Goal: Task Accomplishment & Management: Contribute content

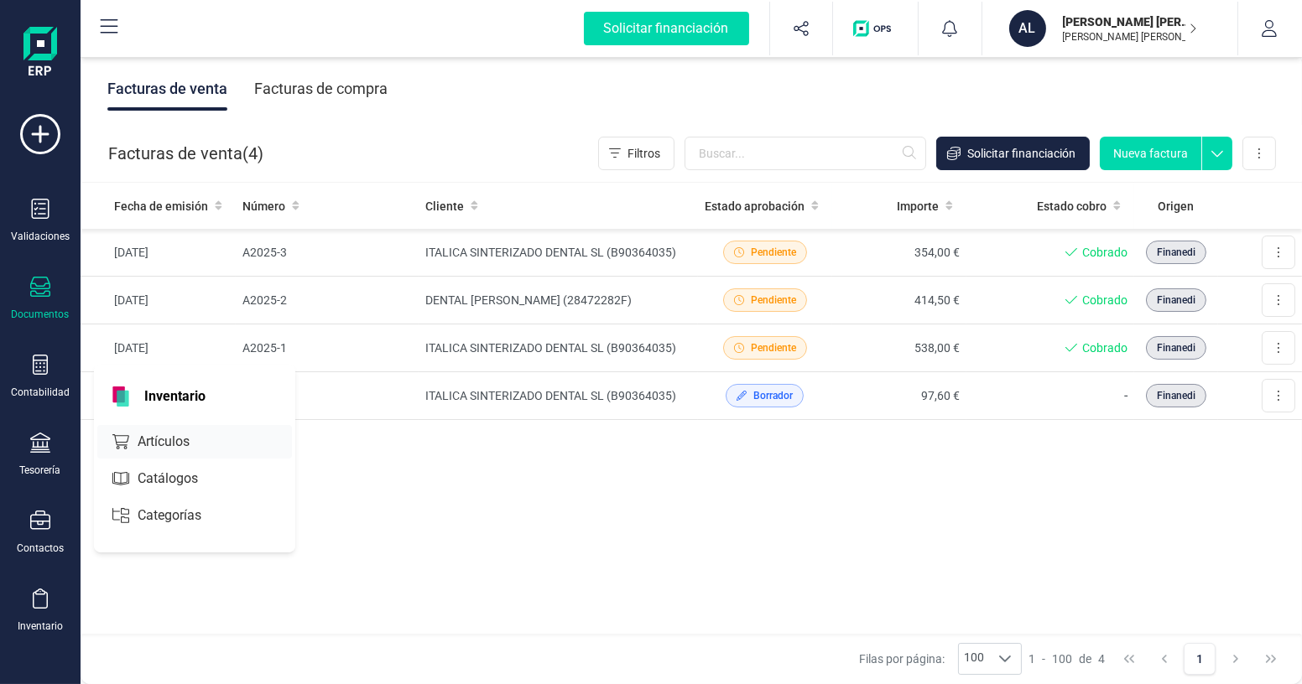
click at [195, 447] on span "Artículos" at bounding box center [175, 442] width 89 height 20
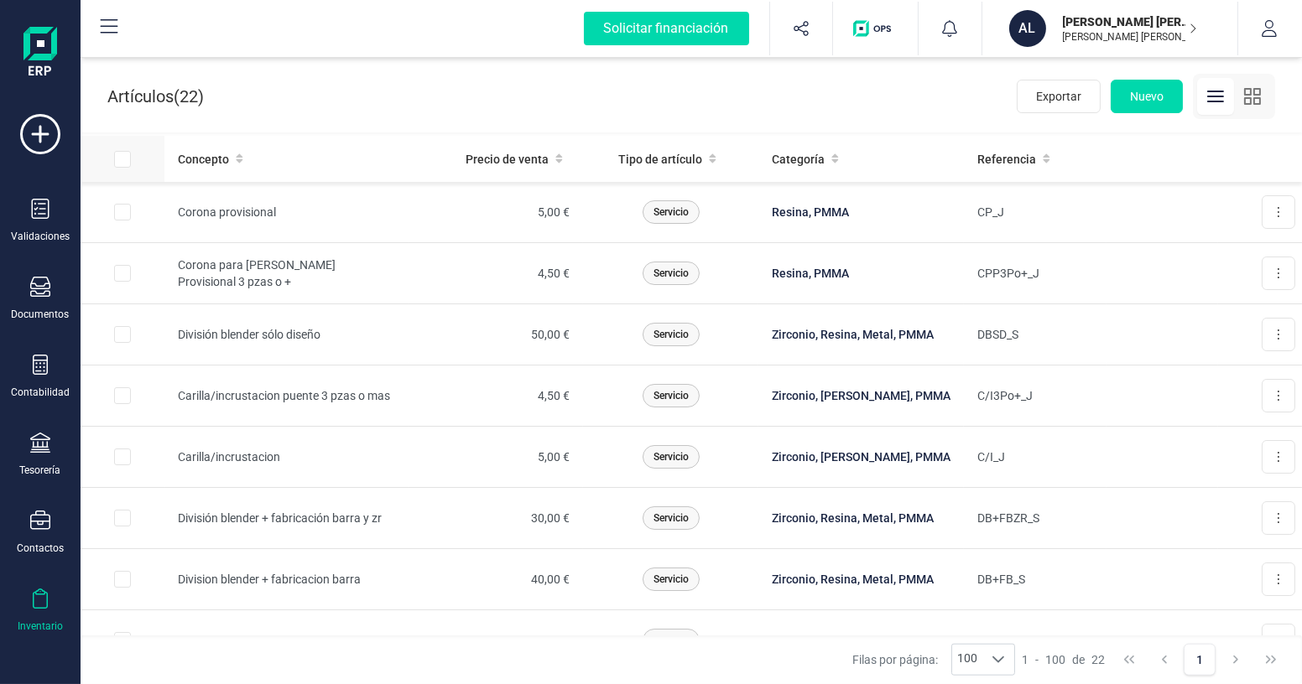
click at [124, 160] on input "All items unselected" at bounding box center [122, 159] width 17 height 17
checkbox input "true"
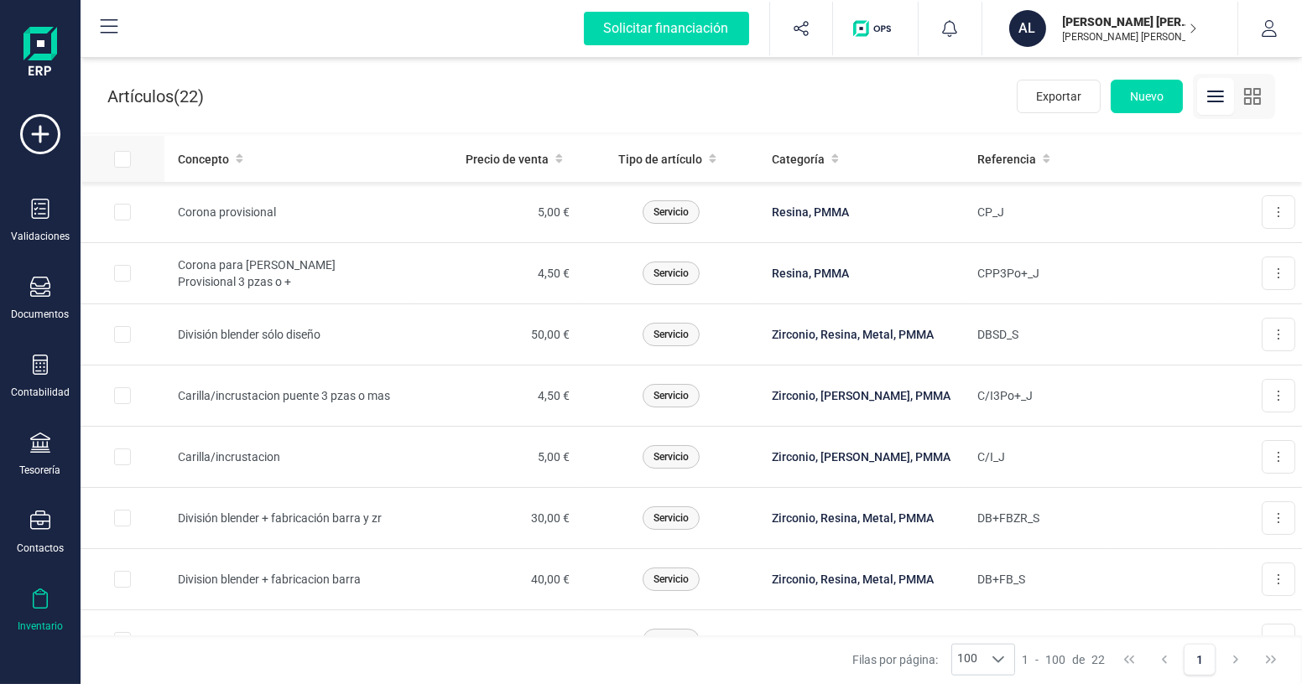
checkbox input "true"
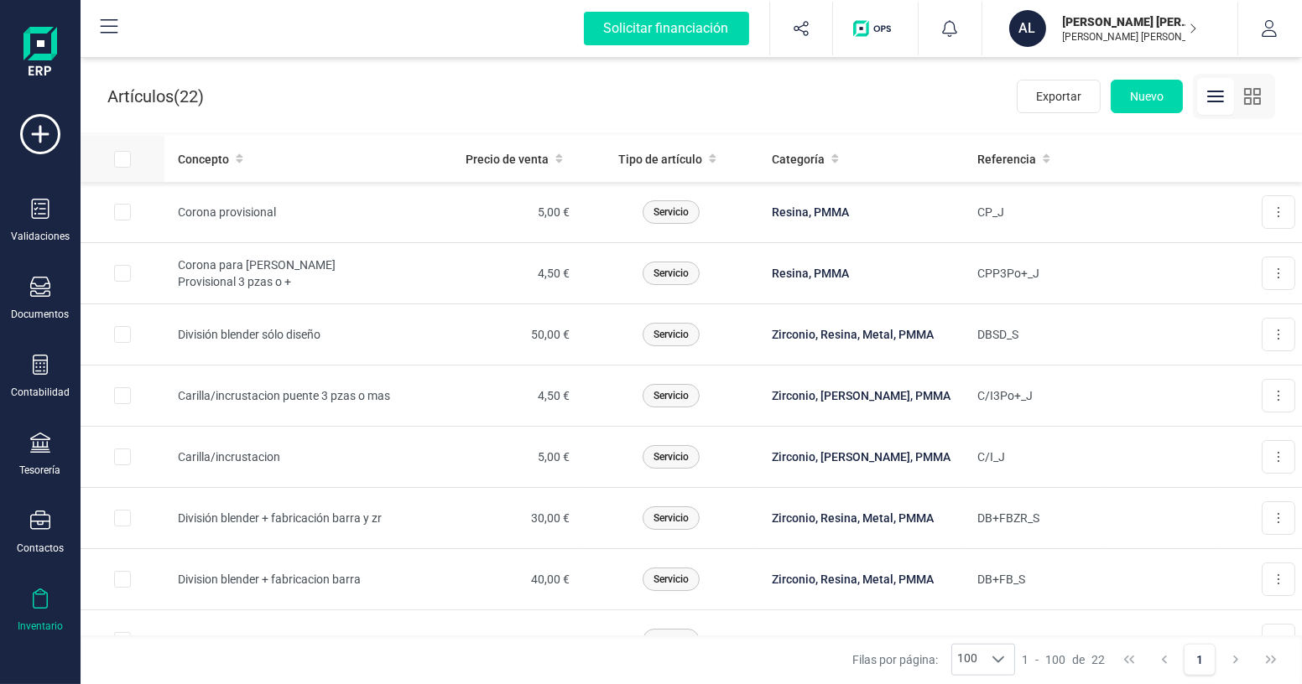
checkbox input "true"
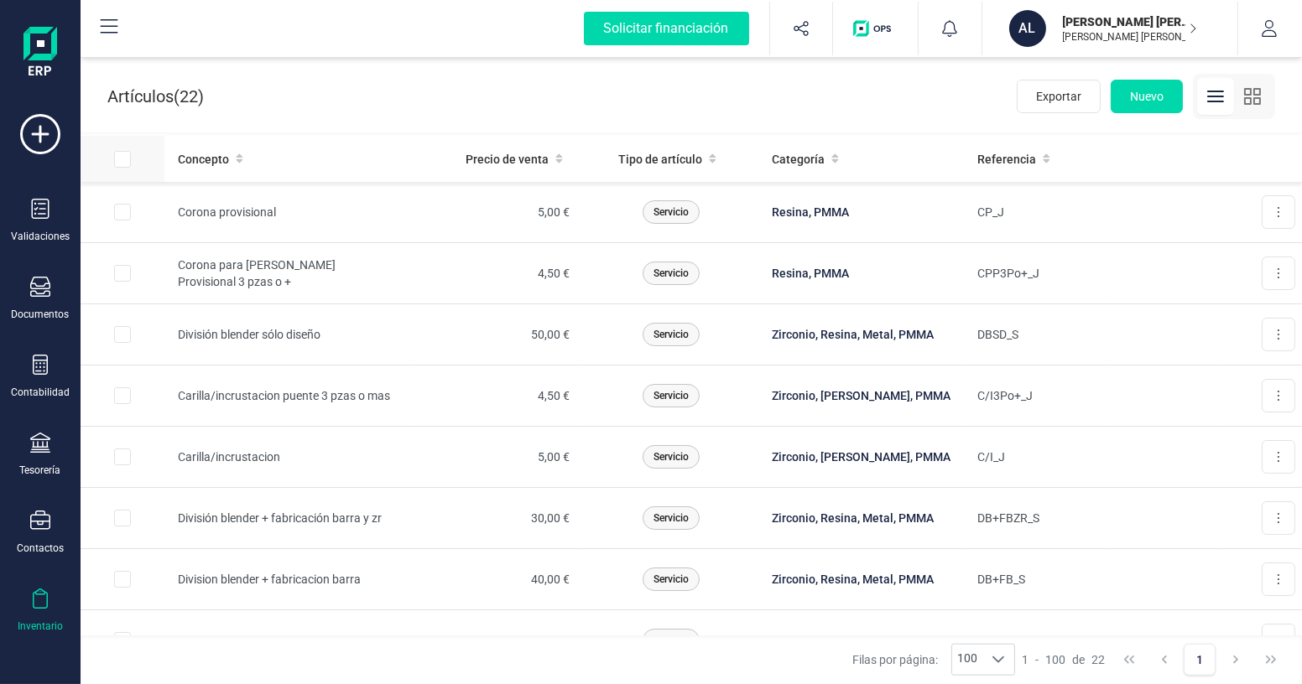
checkbox input "true"
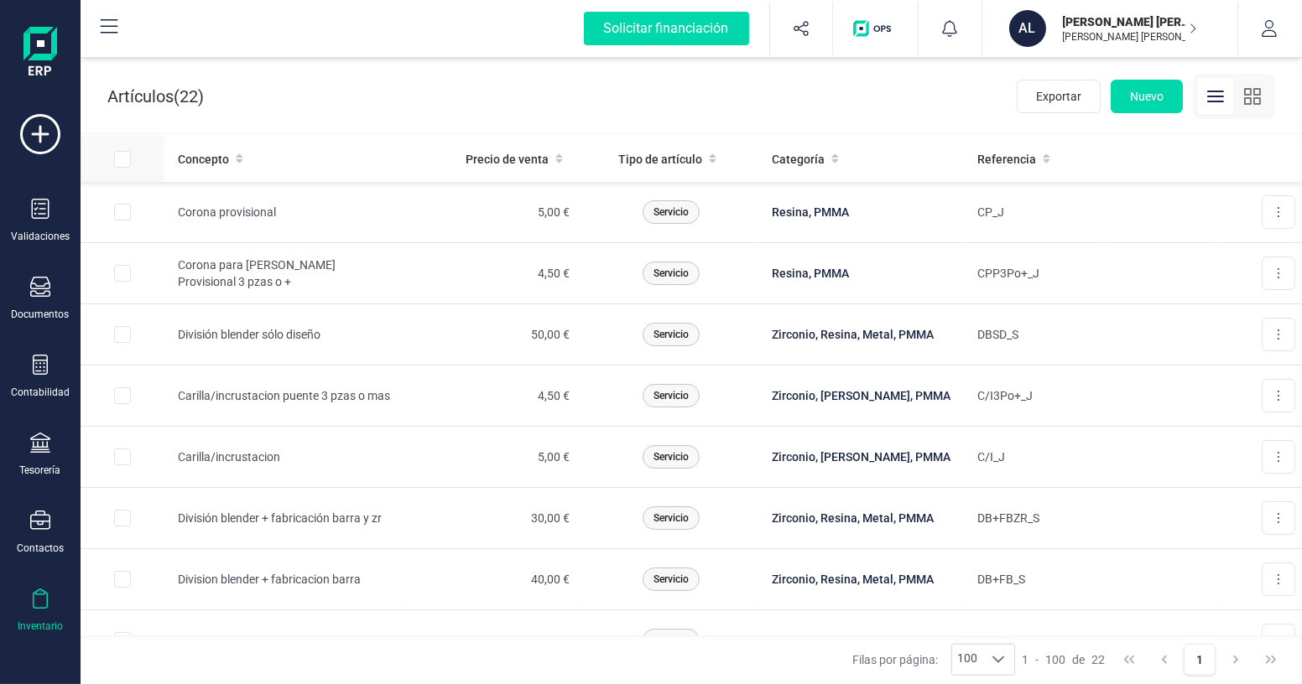
checkbox input "true"
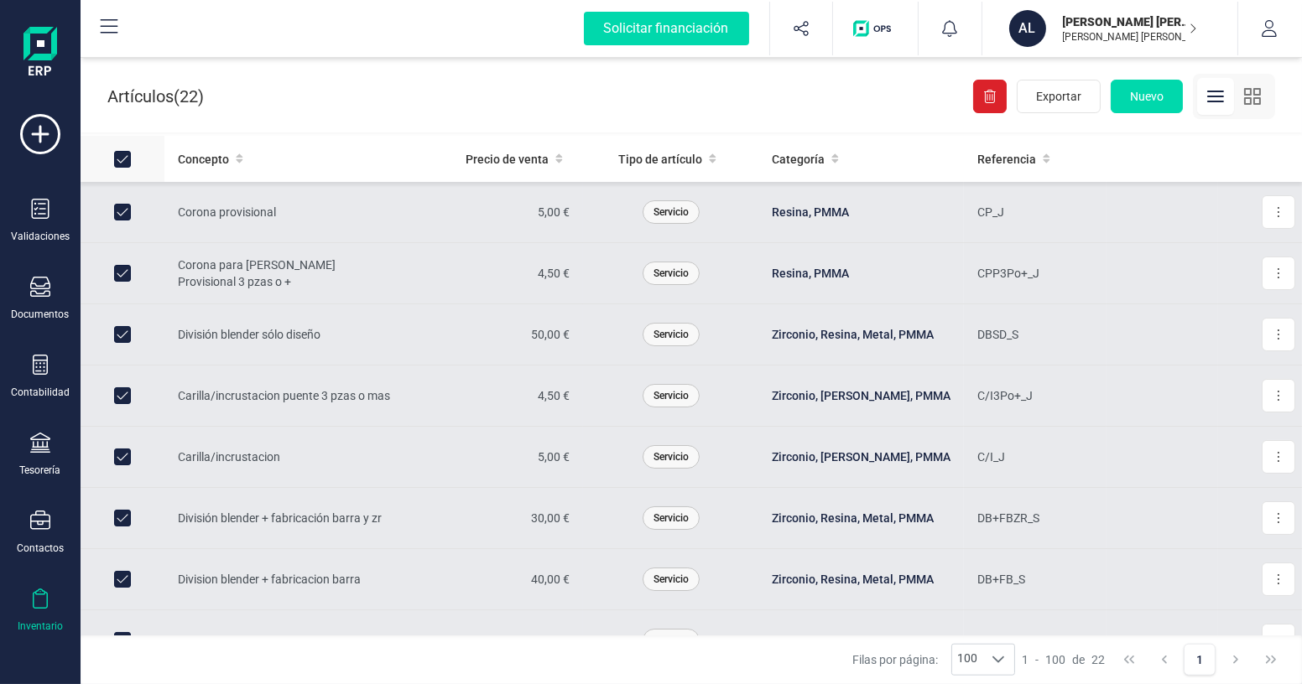
click at [124, 160] on input "All items selected" at bounding box center [122, 159] width 17 height 17
checkbox input "false"
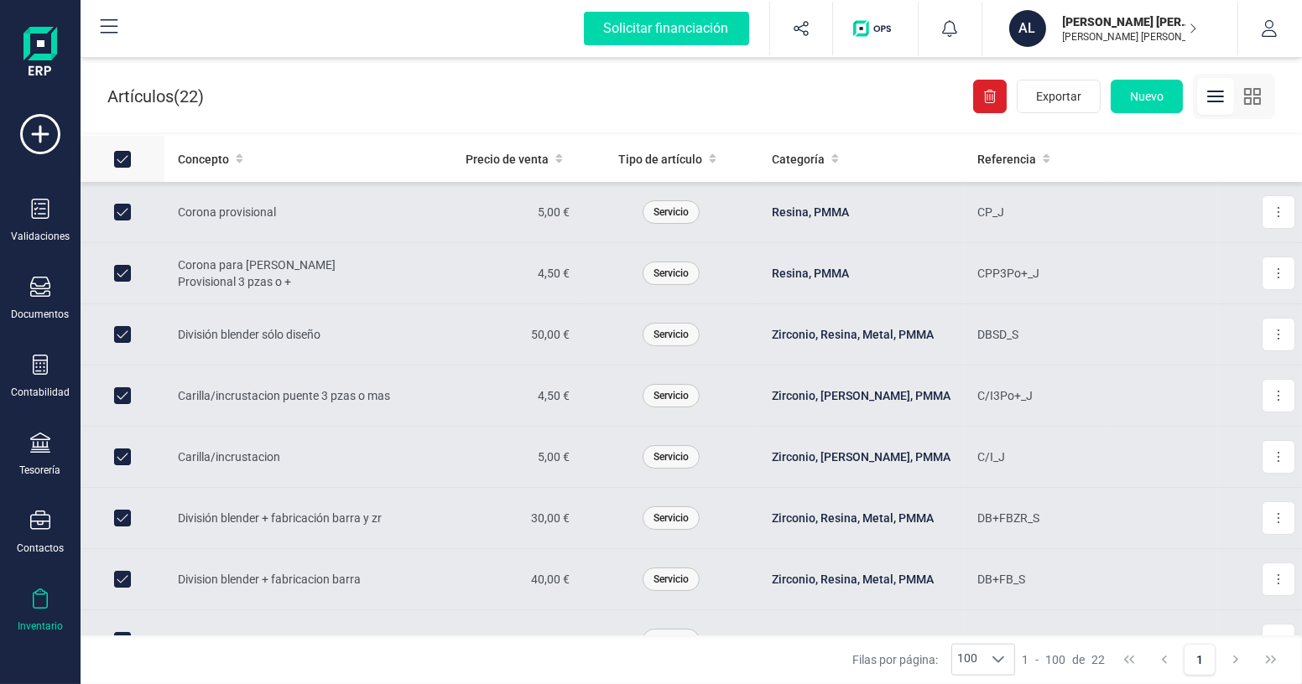
checkbox input "false"
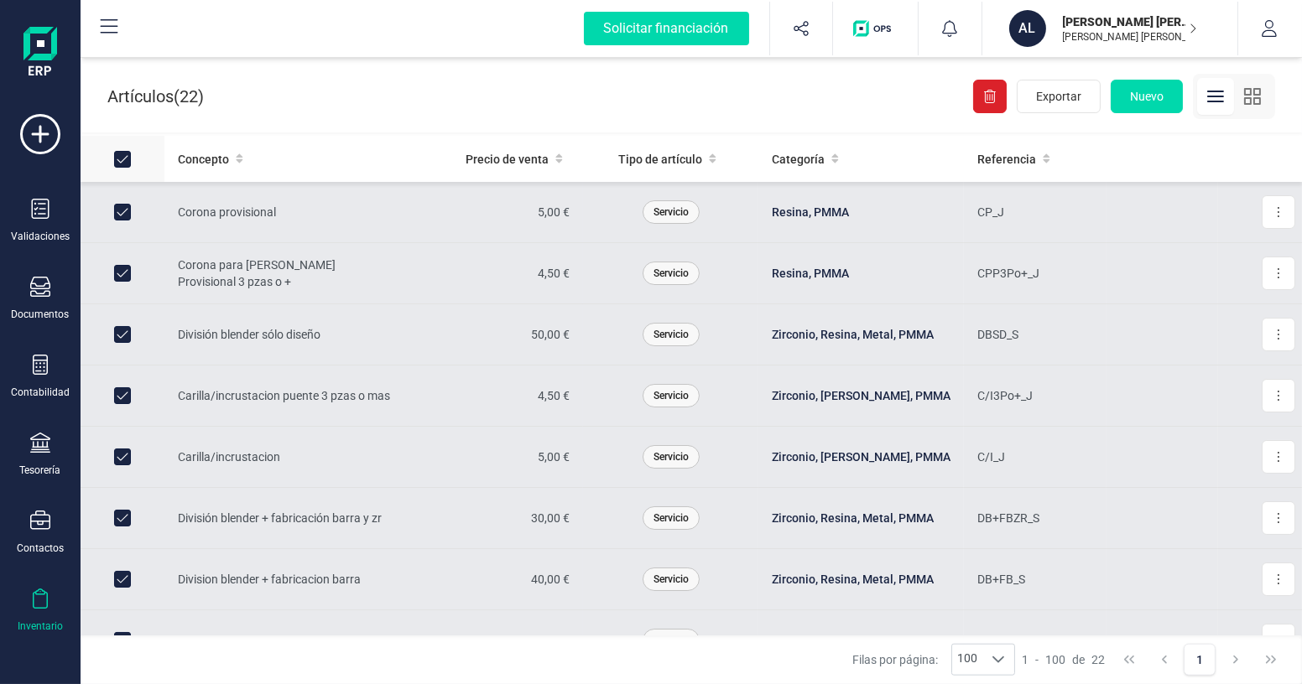
checkbox input "false"
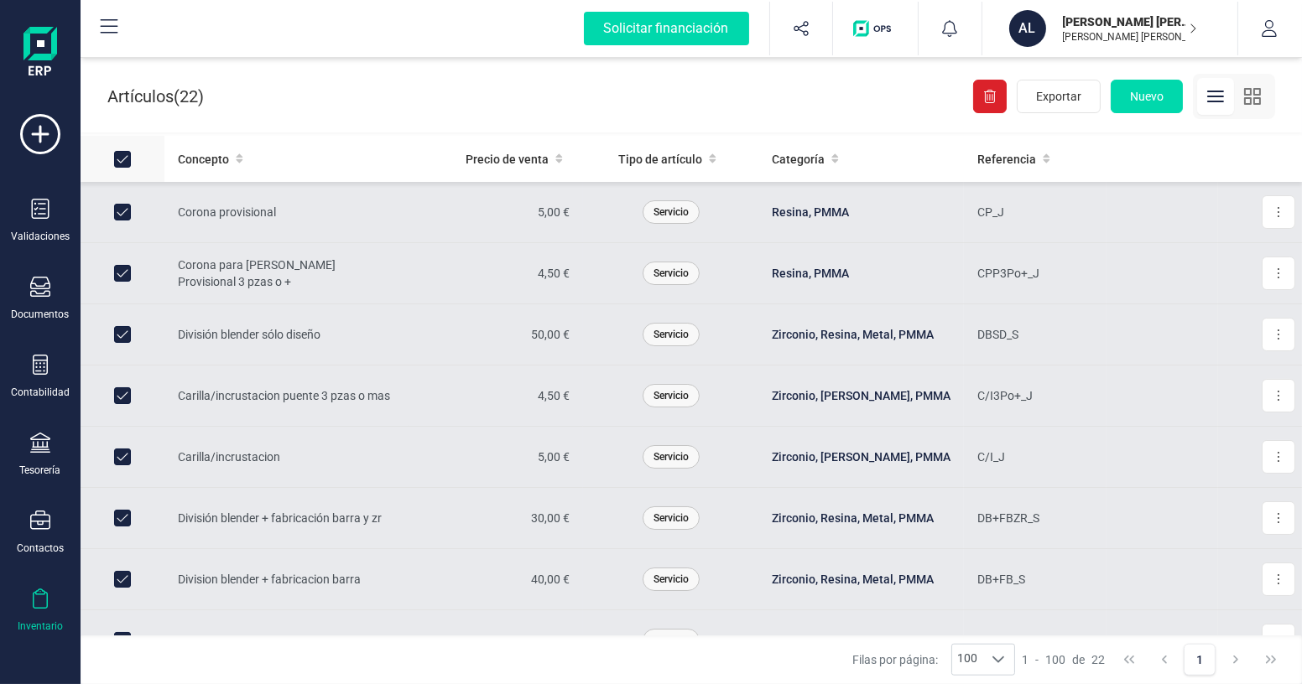
checkbox input "false"
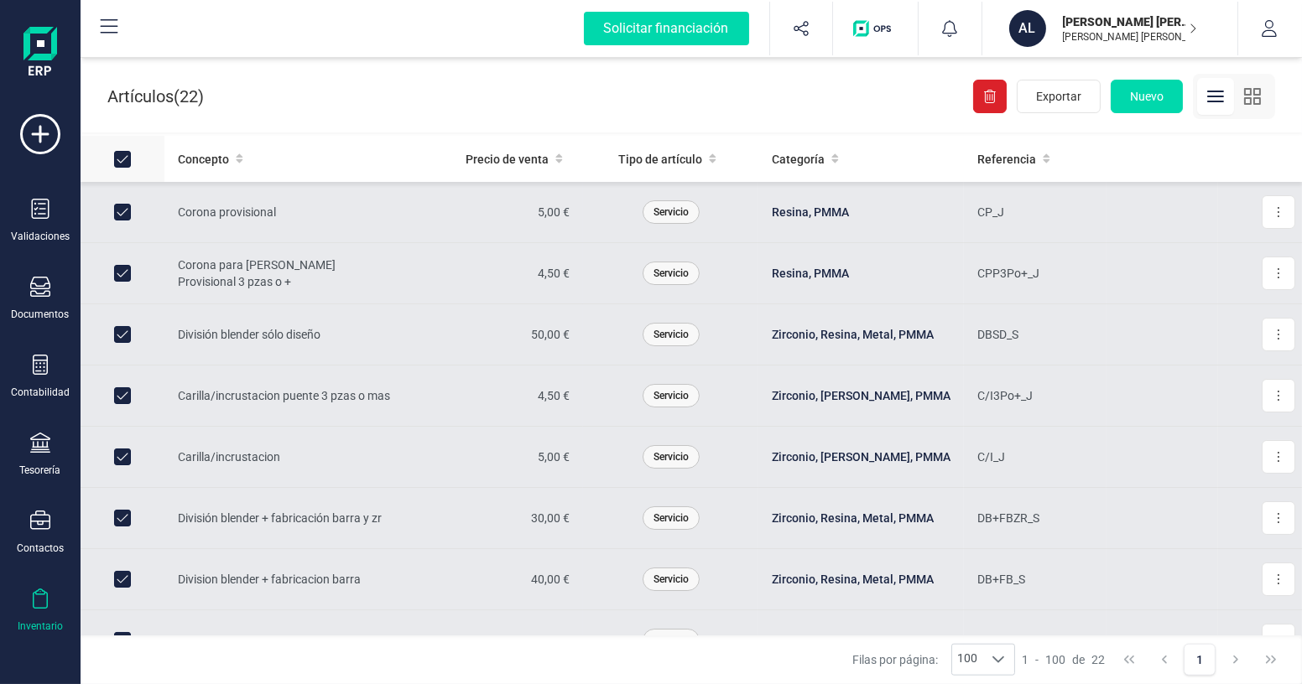
checkbox input "false"
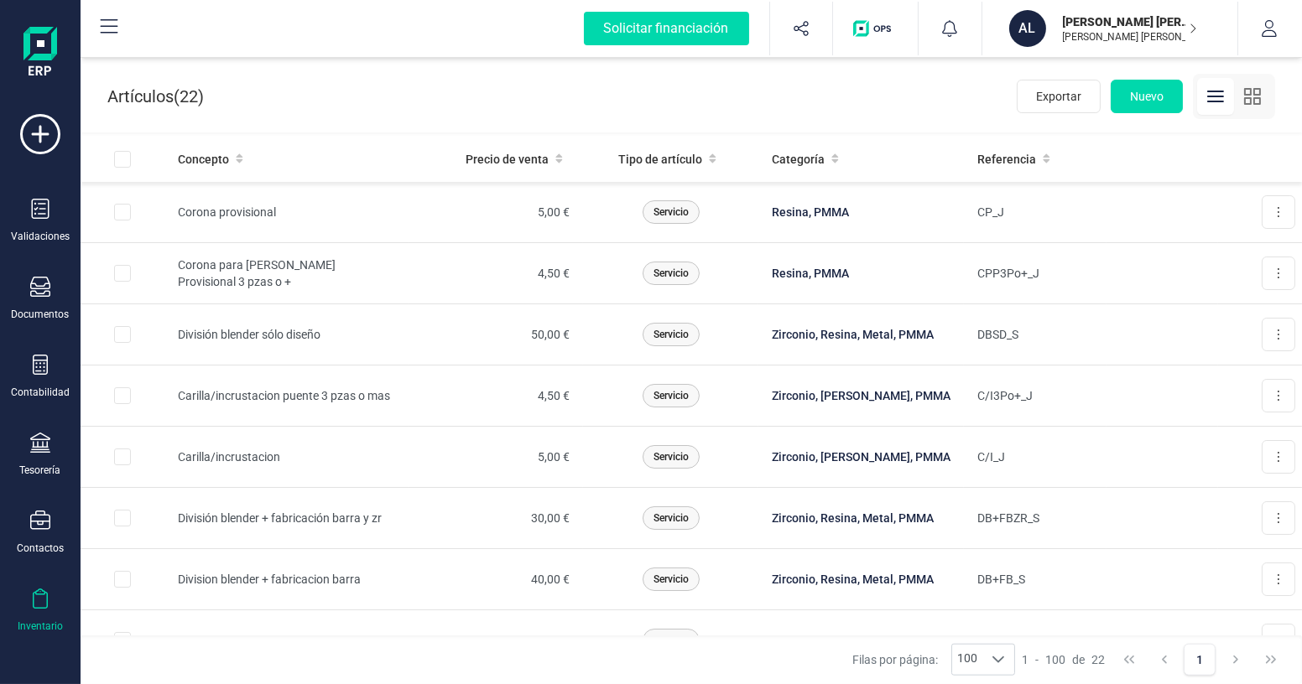
click at [1251, 93] on icon "button" at bounding box center [1252, 96] width 20 height 20
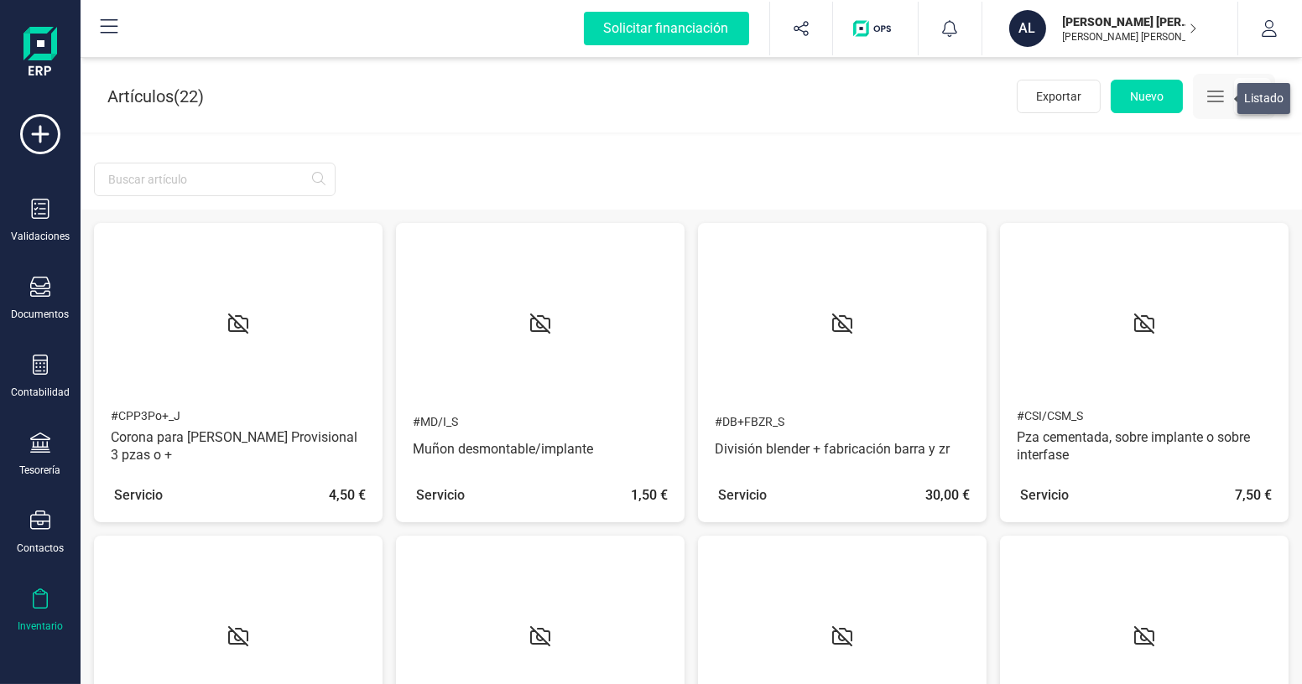
click at [1216, 105] on icon "button" at bounding box center [1215, 96] width 20 height 20
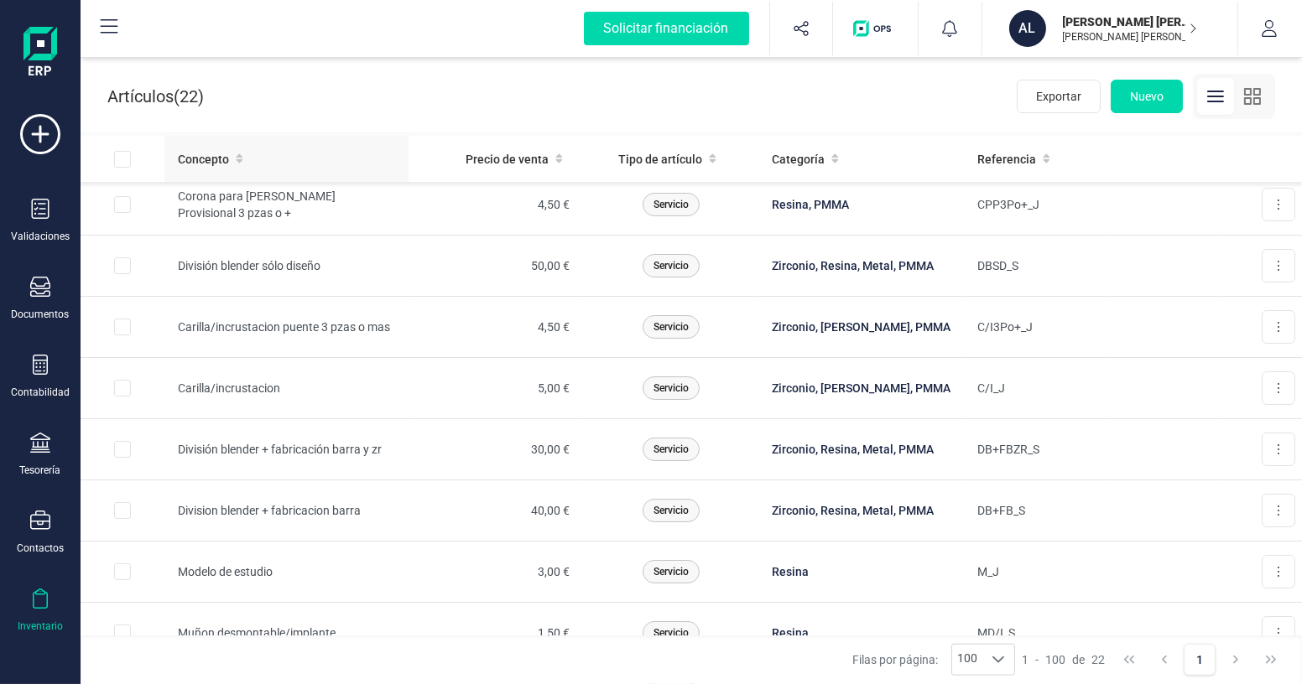
scroll to position [75, 0]
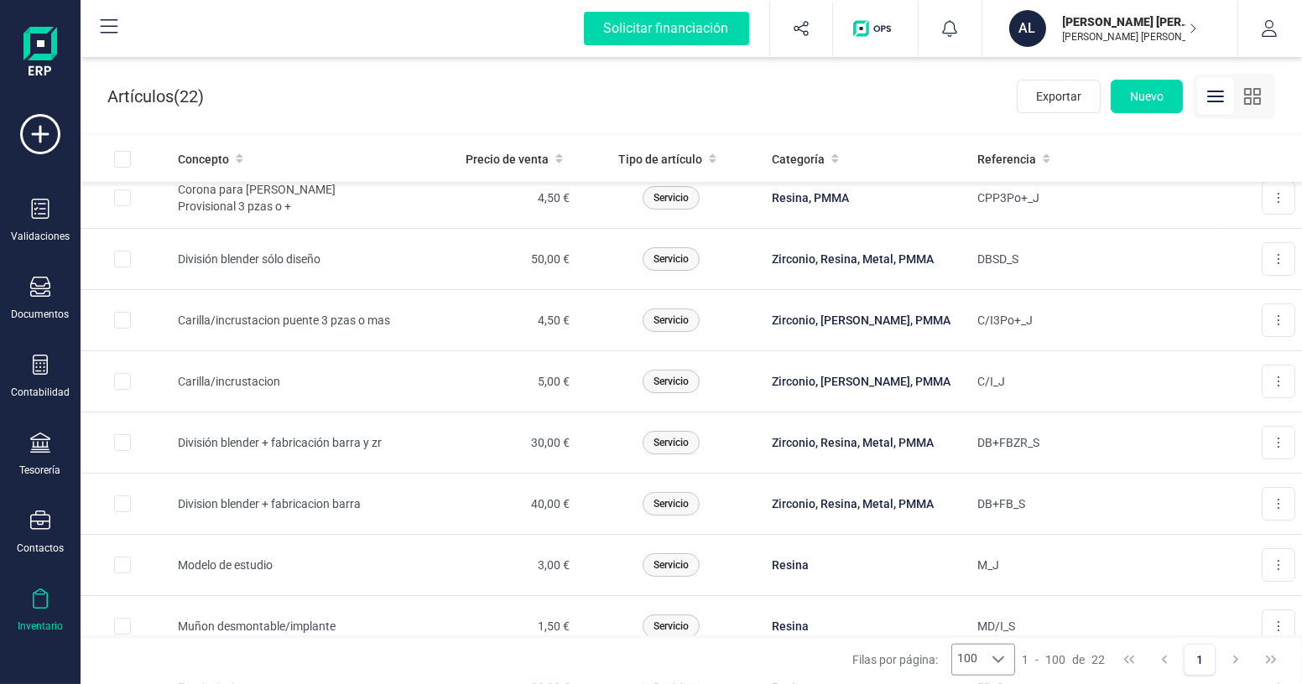
click at [991, 668] on div at bounding box center [998, 660] width 32 height 30
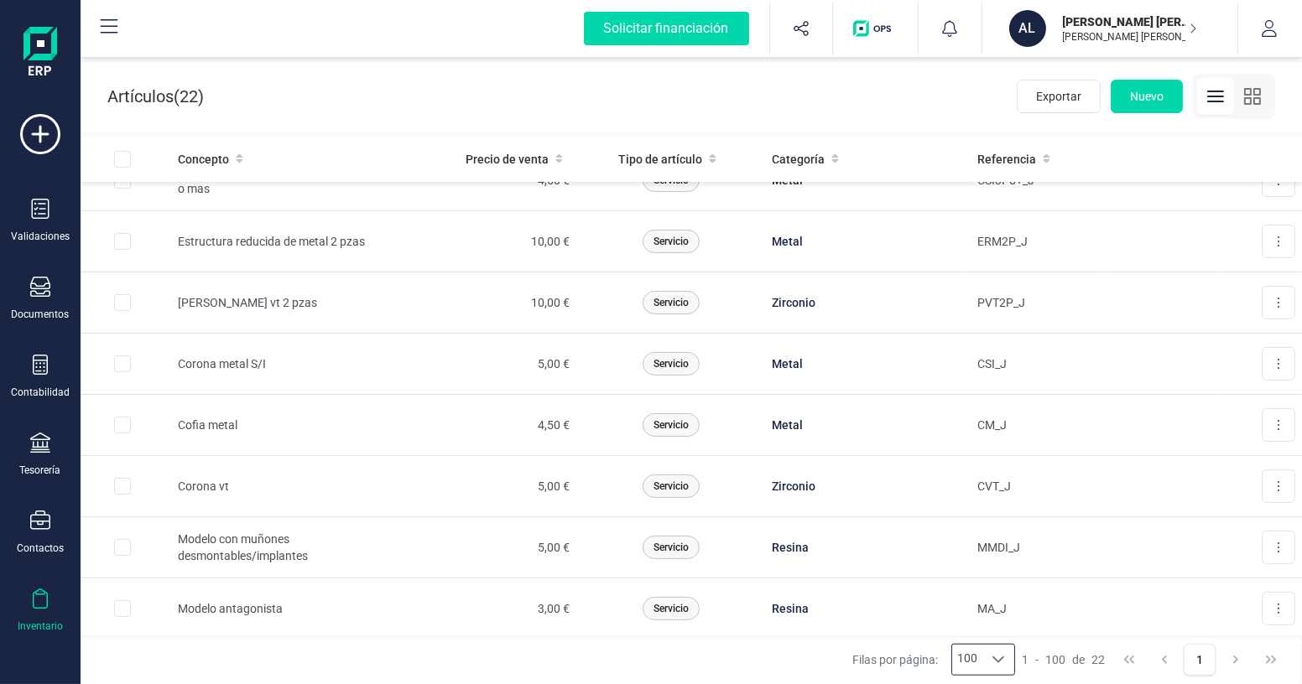
scroll to position [897, 0]
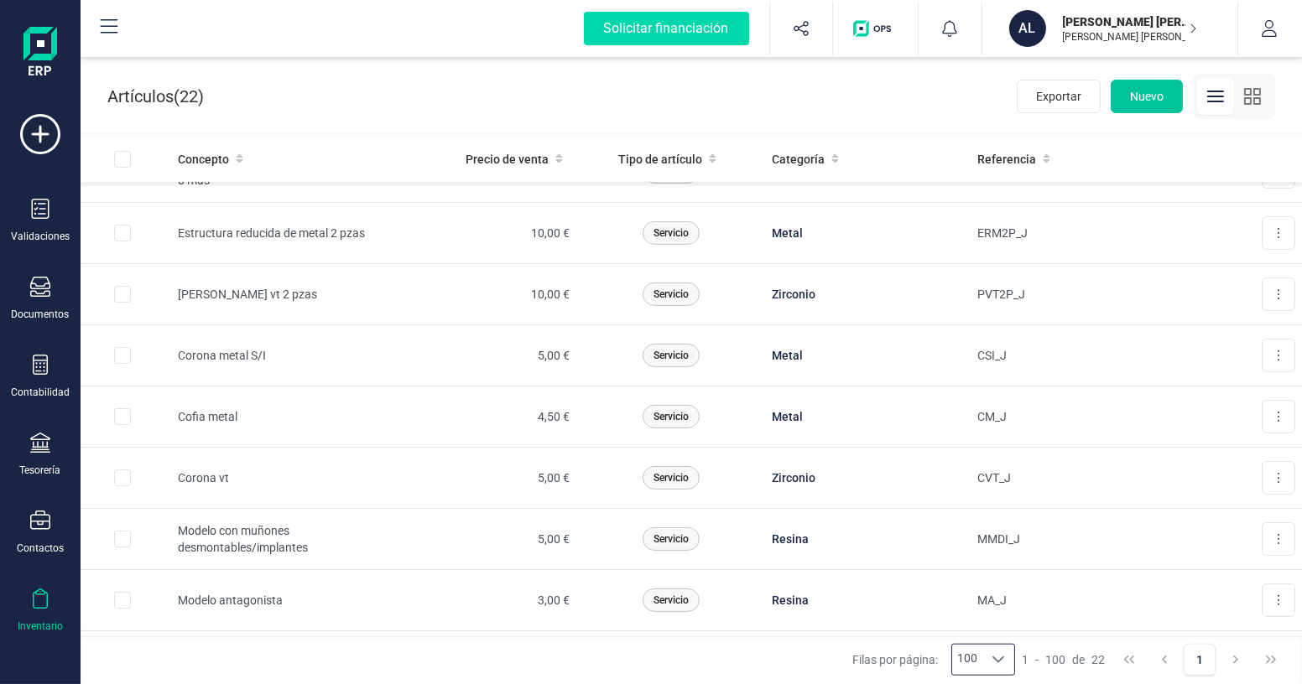
click at [1125, 109] on button "Nuevo" at bounding box center [1146, 97] width 72 height 34
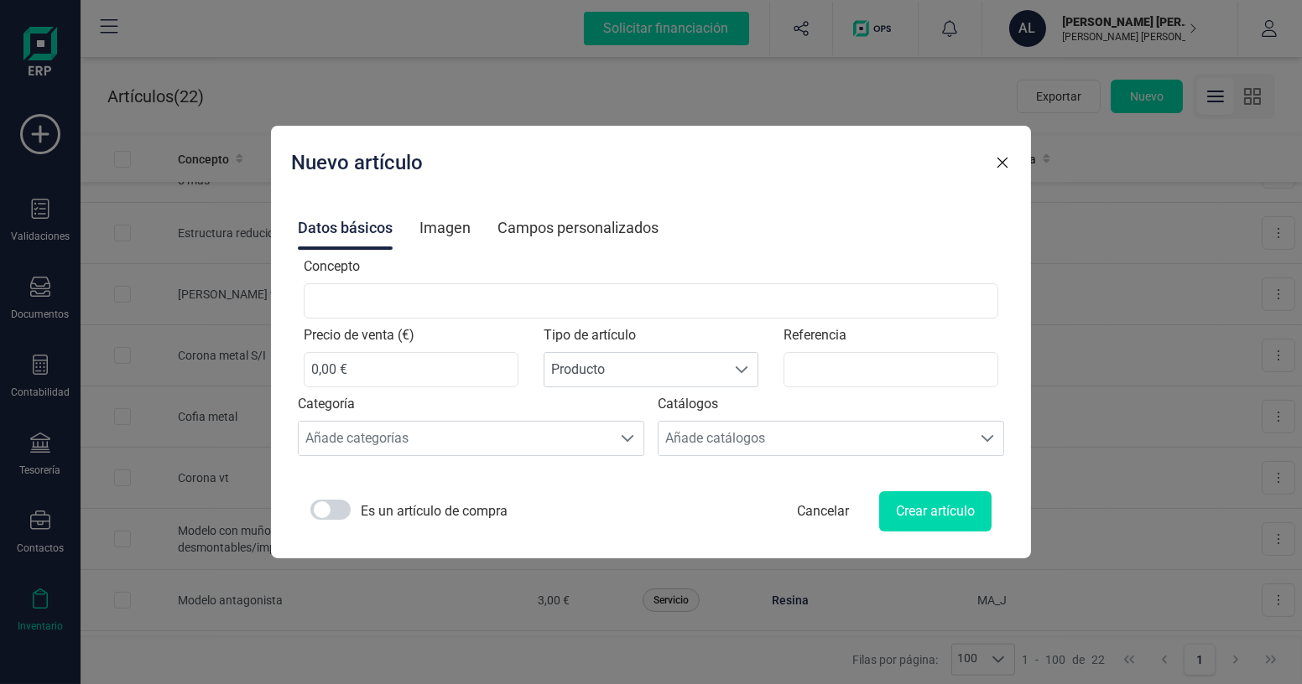
click at [578, 237] on div "Campos personalizados" at bounding box center [577, 228] width 161 height 44
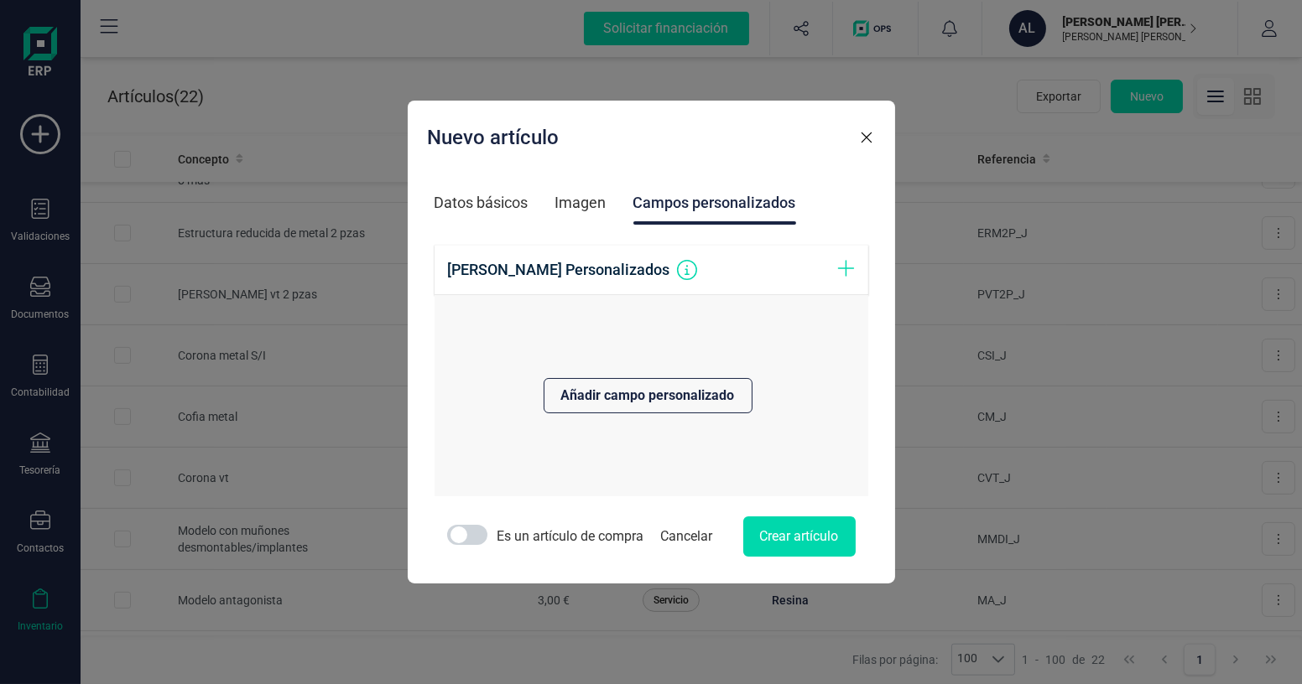
click at [579, 211] on div "Imagen" at bounding box center [580, 203] width 51 height 44
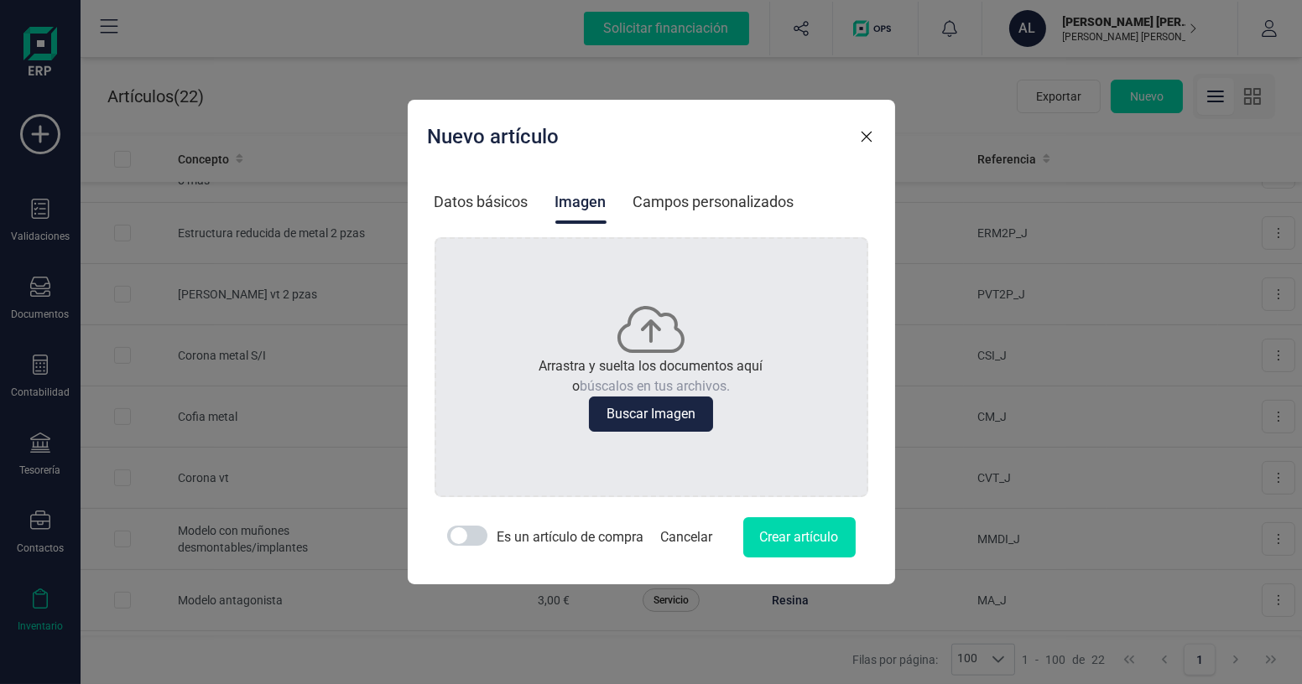
click at [493, 194] on div "Datos básicos" at bounding box center [481, 202] width 94 height 44
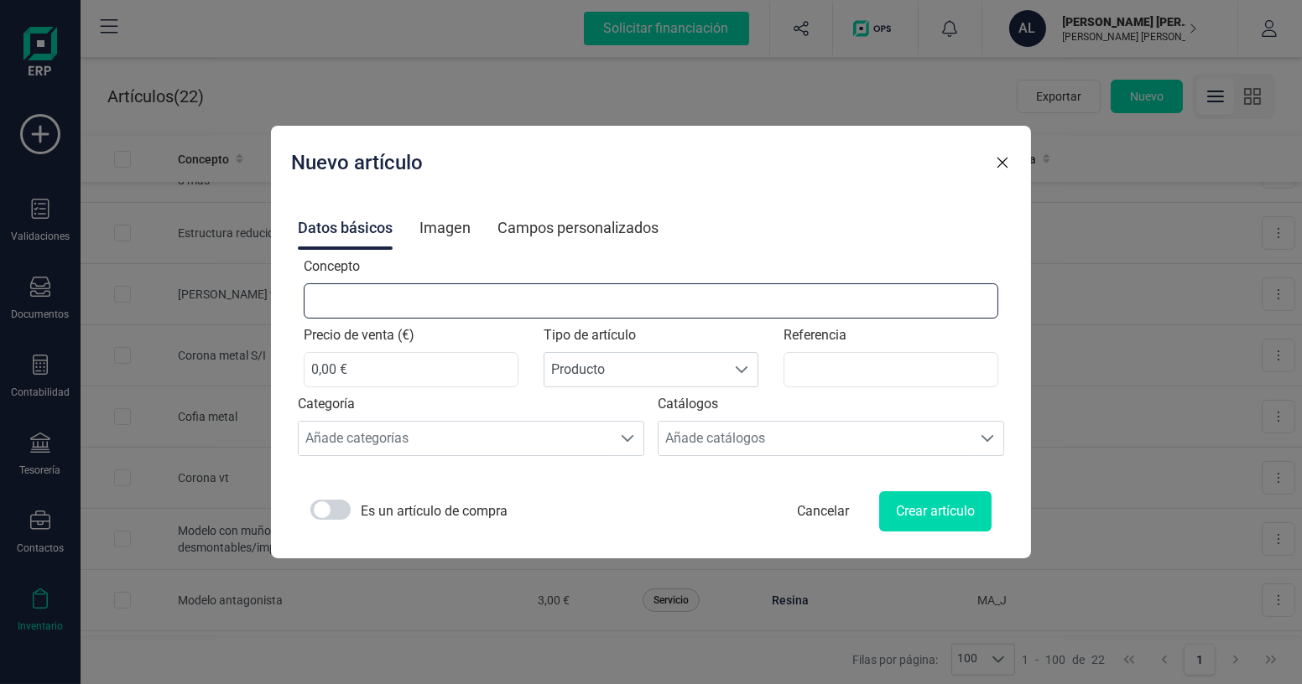
click at [455, 287] on input "Concepto" at bounding box center [651, 300] width 695 height 35
type input "c"
type input "Cofia metal con atache"
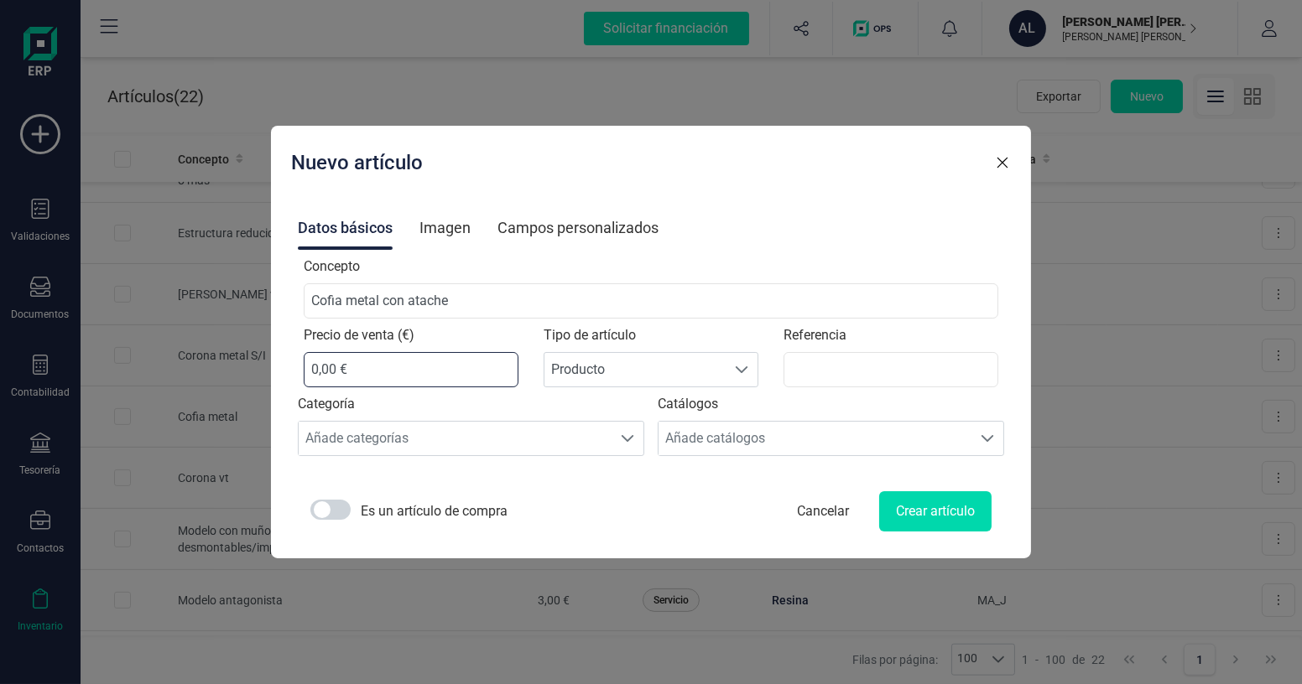
click at [431, 363] on input "0,00 €" at bounding box center [411, 369] width 215 height 35
type input "5,00 €"
click at [650, 371] on span "Producto" at bounding box center [635, 370] width 182 height 34
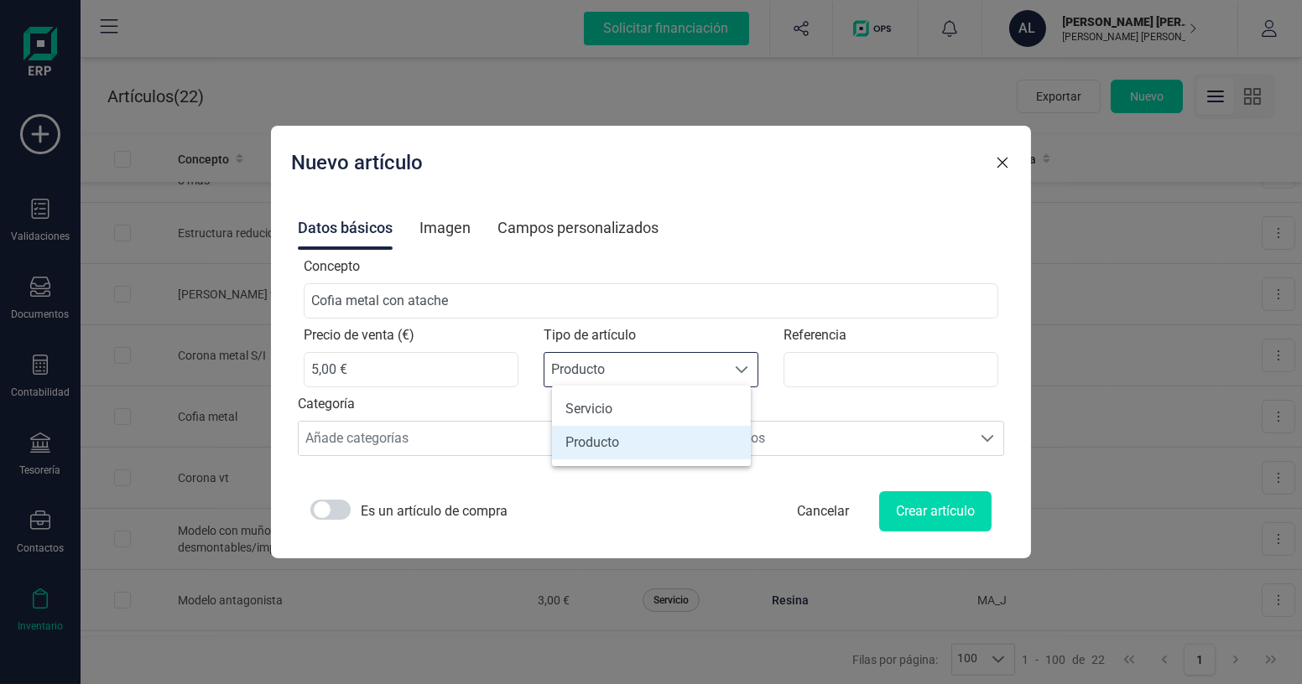
scroll to position [9, 72]
click at [644, 404] on li "Servicio" at bounding box center [651, 410] width 199 height 34
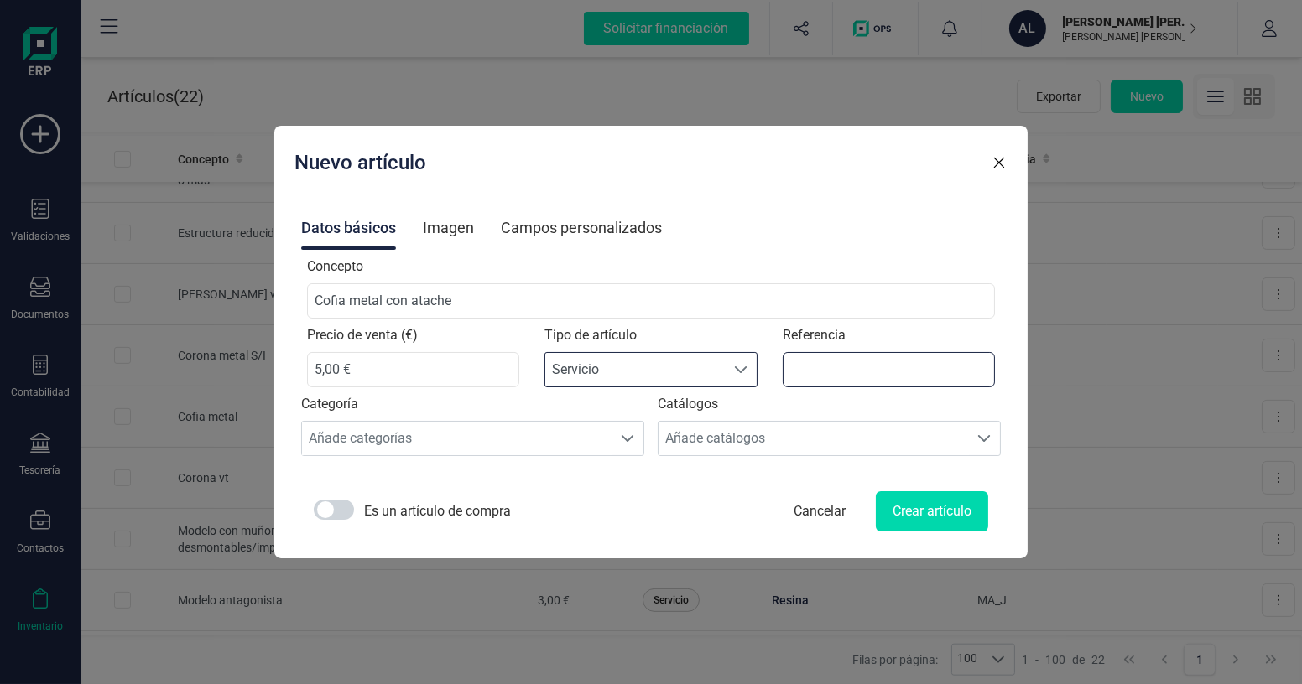
click at [869, 377] on input "Referencia" at bounding box center [889, 369] width 213 height 35
type input "CMCA_J"
click at [604, 437] on div "Añade categorías" at bounding box center [457, 439] width 310 height 34
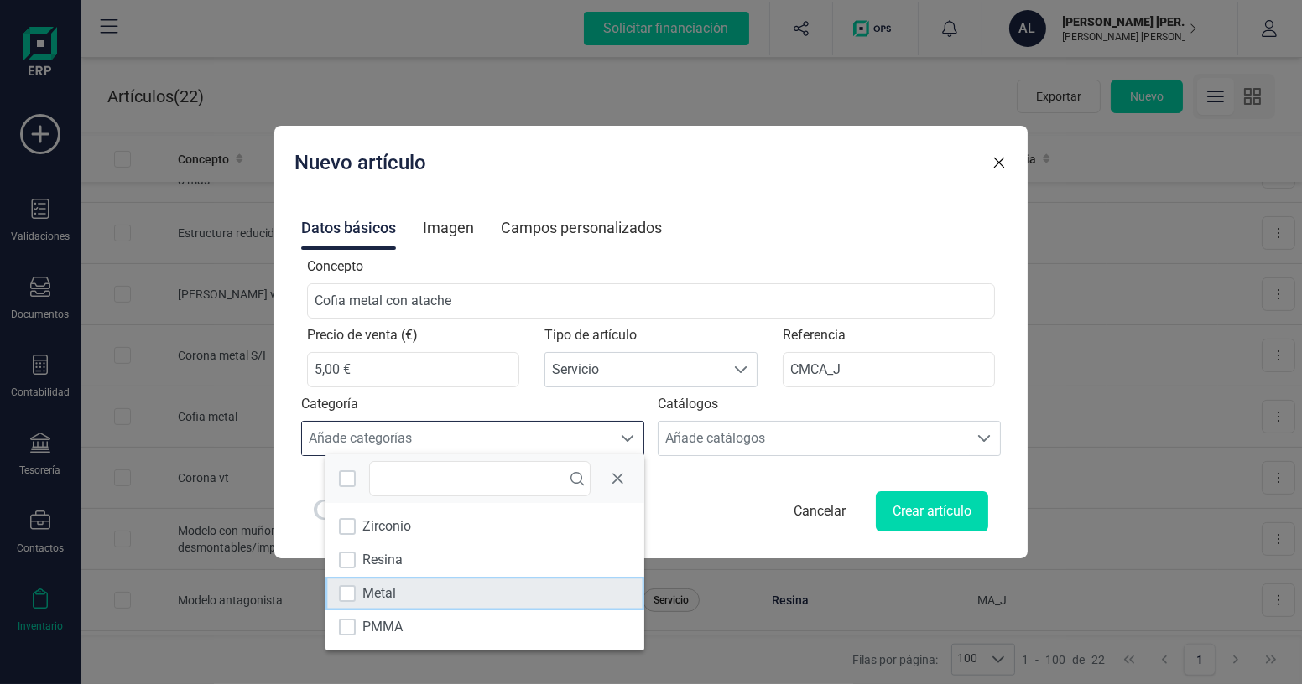
click at [377, 592] on span "Metal" at bounding box center [379, 594] width 34 height 20
click at [707, 515] on div "Es un artículo de compra Cancelar Crear artículo" at bounding box center [651, 512] width 675 height 40
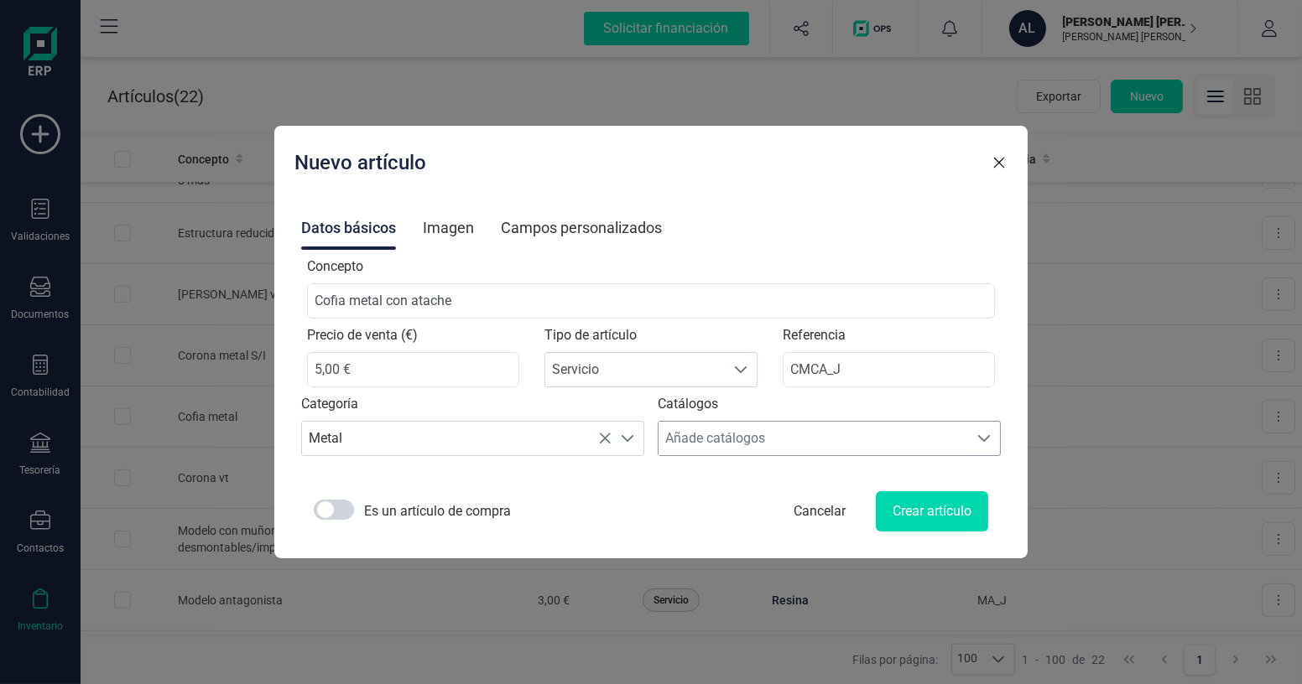
click at [742, 445] on div "Añade catálogos" at bounding box center [813, 439] width 310 height 34
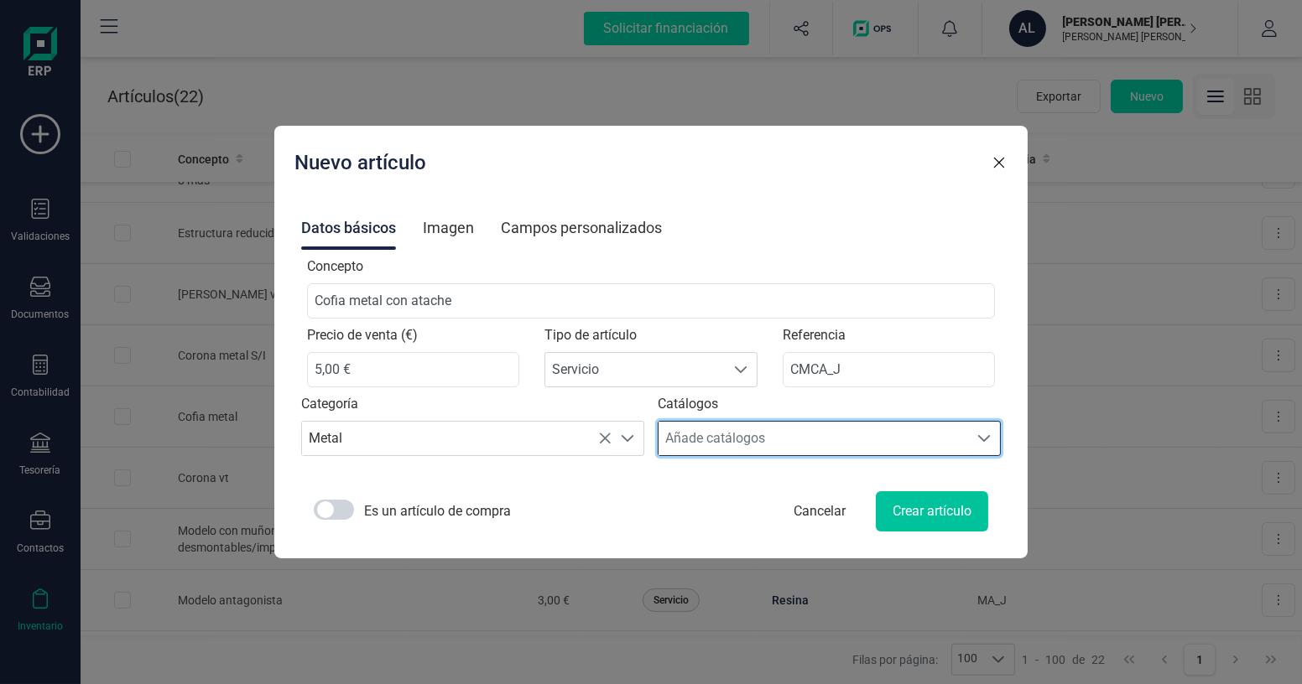
click at [879, 516] on button "Crear artículo" at bounding box center [932, 512] width 112 height 40
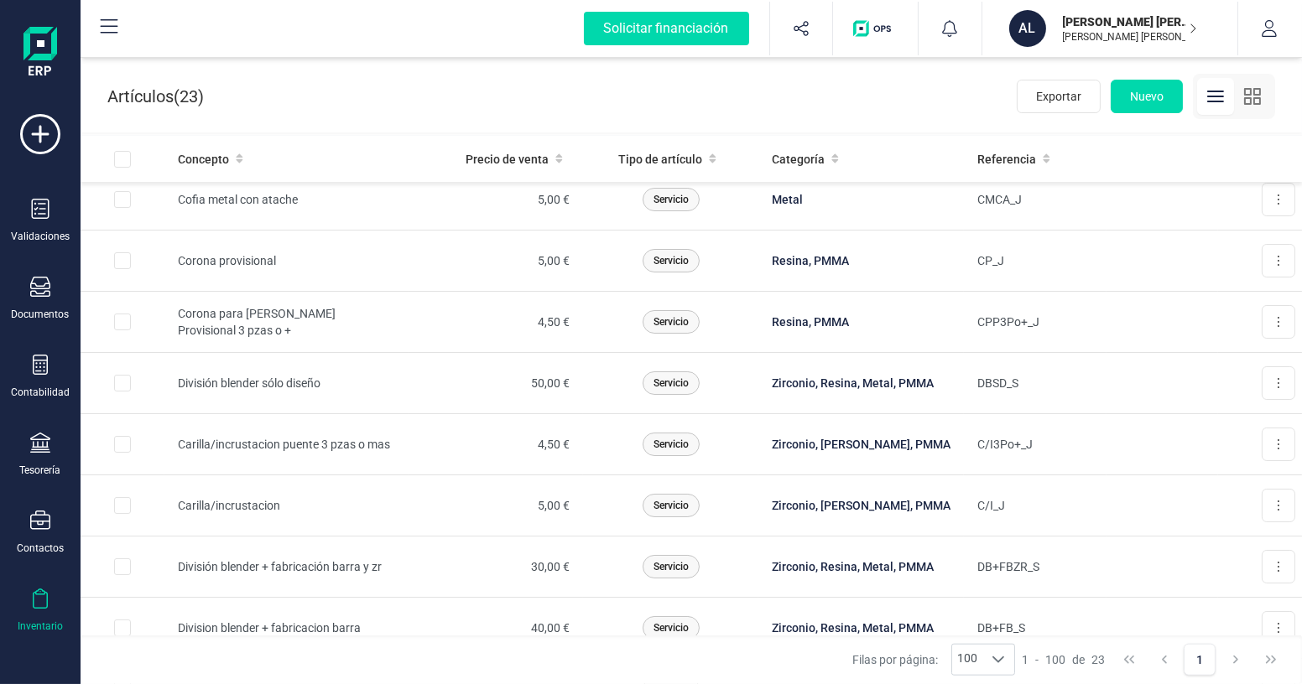
scroll to position [0, 0]
